Goal: Task Accomplishment & Management: Use online tool/utility

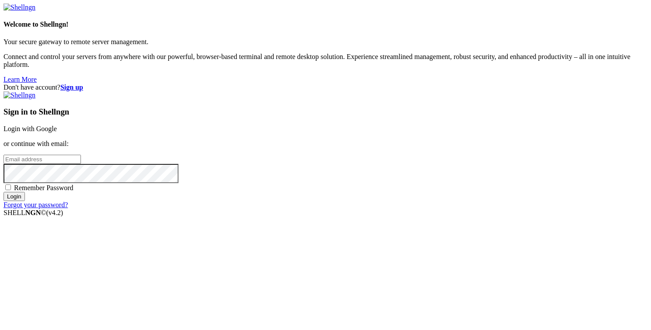
click at [81, 158] on input "email" at bounding box center [41, 159] width 77 height 9
type input "jonatah"
type input "[PERSON_NAME][EMAIL_ADDRESS][DOMAIN_NAME]"
click at [3, 192] on input "Login" at bounding box center [13, 196] width 21 height 9
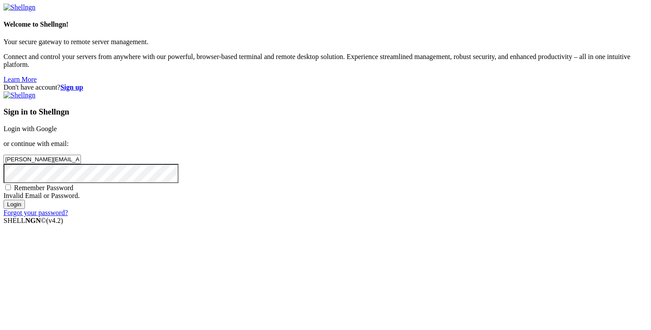
click at [25, 209] on input "Login" at bounding box center [13, 204] width 21 height 9
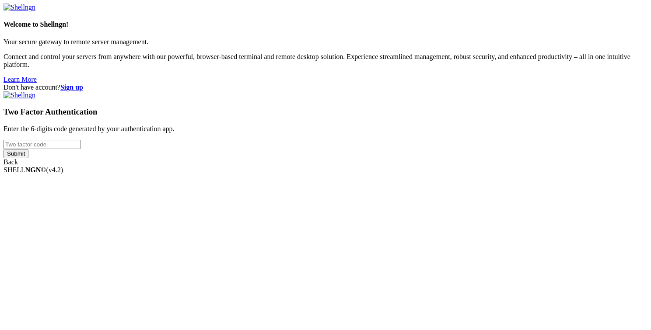
click at [81, 149] on input "number" at bounding box center [41, 144] width 77 height 9
type input "058107"
click at [28, 158] on input "Submit" at bounding box center [15, 153] width 25 height 9
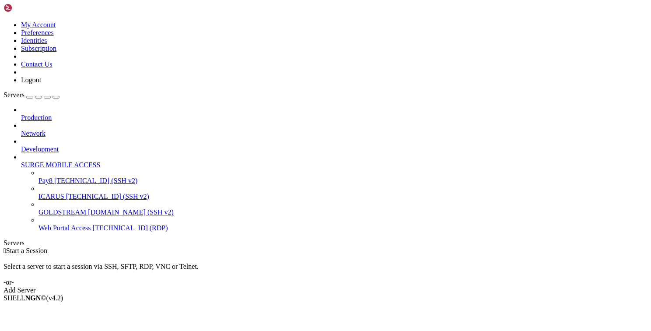
click at [262, 250] on div " Start a Session Select a server to start a session via SSH, SFTP, RDP, VNC or…" at bounding box center [325, 270] width 644 height 47
